Goal: Task Accomplishment & Management: Manage account settings

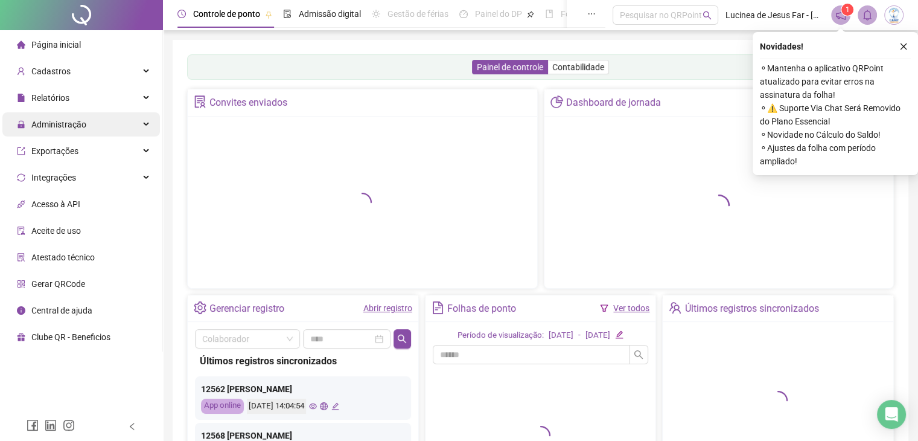
click at [42, 122] on span "Administração" at bounding box center [58, 125] width 55 height 10
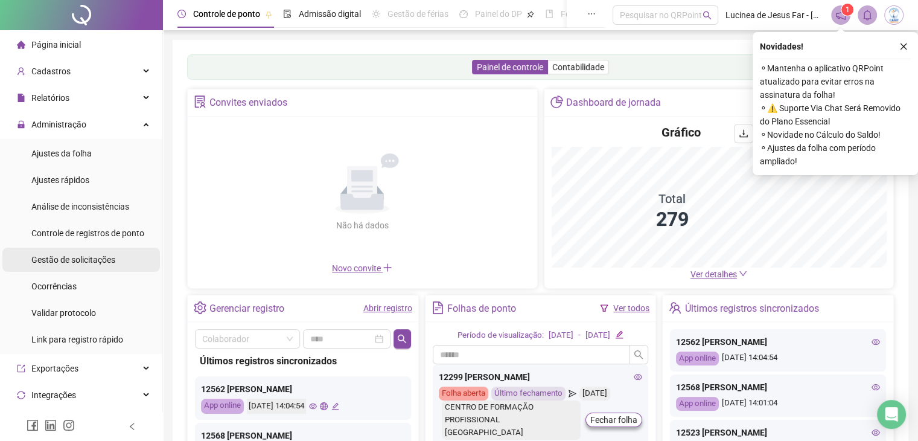
click at [98, 252] on div "Gestão de solicitações" at bounding box center [73, 260] width 84 height 24
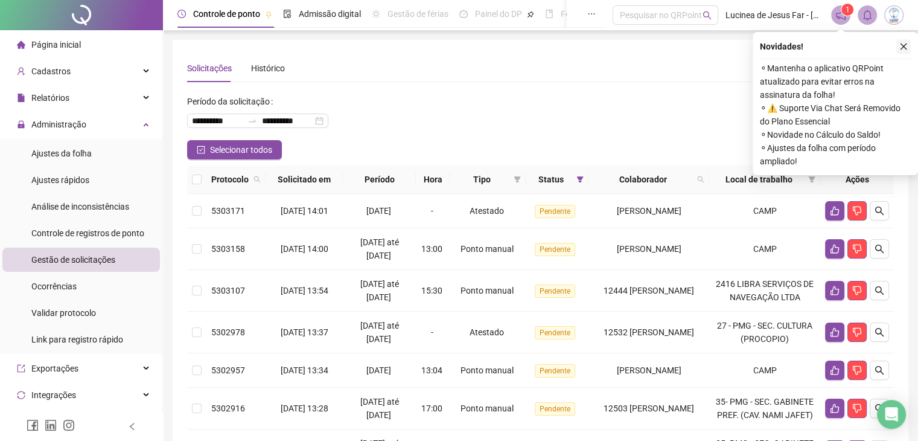
click at [907, 44] on icon "close" at bounding box center [904, 46] width 8 height 8
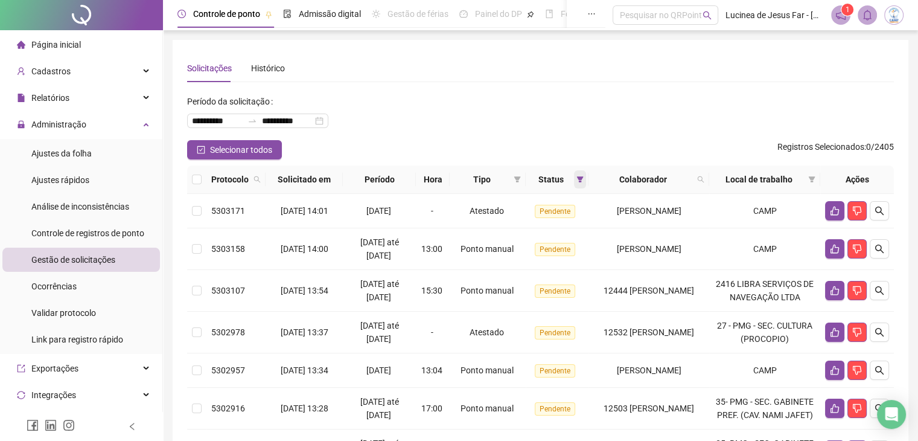
click at [577, 178] on icon "filter" at bounding box center [580, 179] width 7 height 7
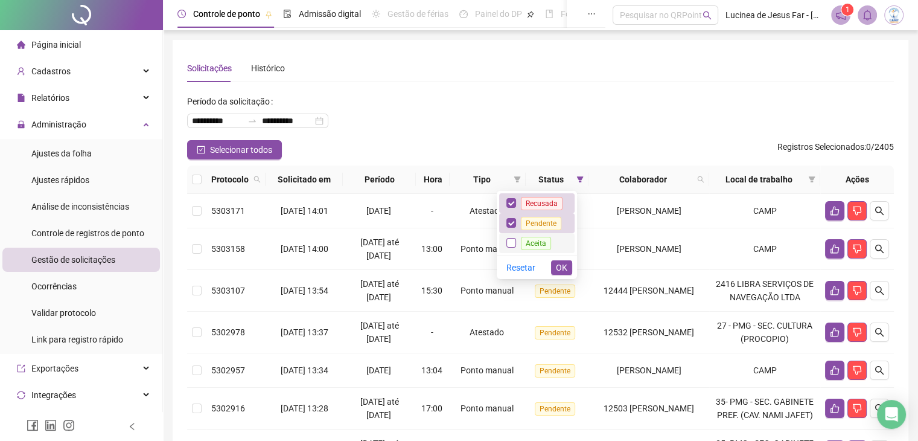
click at [512, 237] on label at bounding box center [512, 242] width 10 height 13
click at [522, 244] on span "Aceita" at bounding box center [536, 243] width 40 height 10
click at [566, 262] on span "OK" at bounding box center [561, 267] width 11 height 13
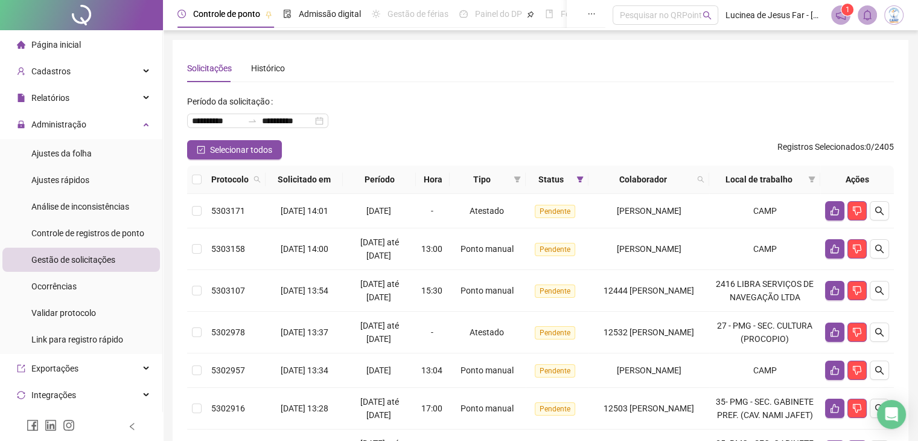
click at [705, 178] on div "Colaborador" at bounding box center [648, 179] width 111 height 13
click at [705, 182] on icon "search" at bounding box center [700, 179] width 7 height 7
click at [612, 226] on button "Buscar" at bounding box center [634, 227] width 54 height 14
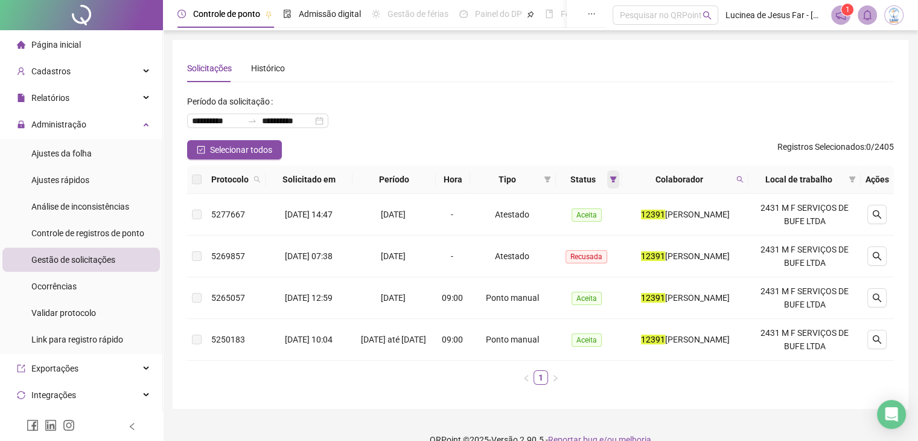
click at [610, 181] on icon "filter" at bounding box center [613, 179] width 7 height 7
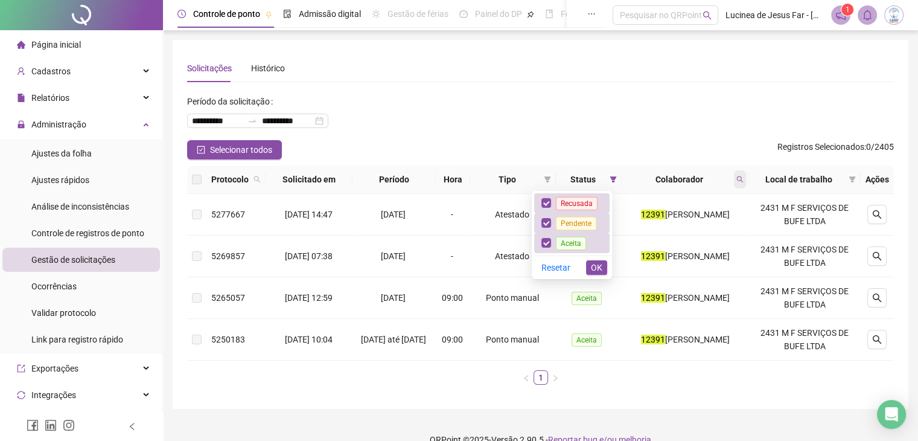
click at [744, 179] on icon "search" at bounding box center [740, 179] width 7 height 7
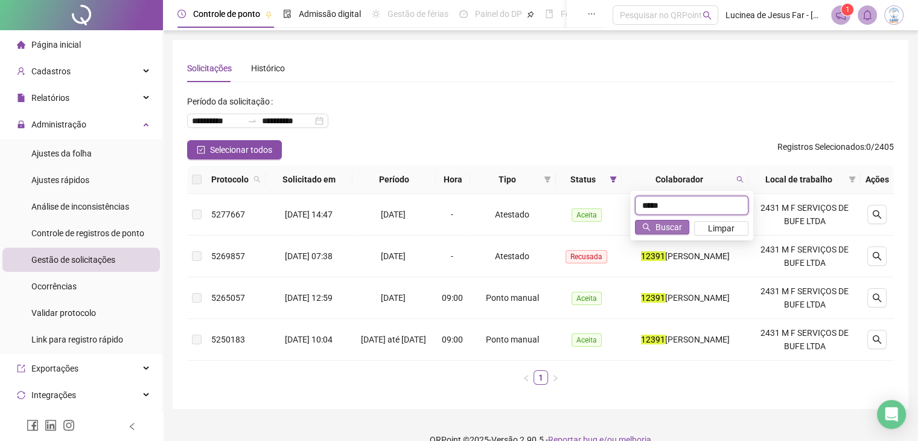
type input "*****"
click at [651, 228] on icon "search" at bounding box center [646, 227] width 8 height 8
